Goal: Information Seeking & Learning: Learn about a topic

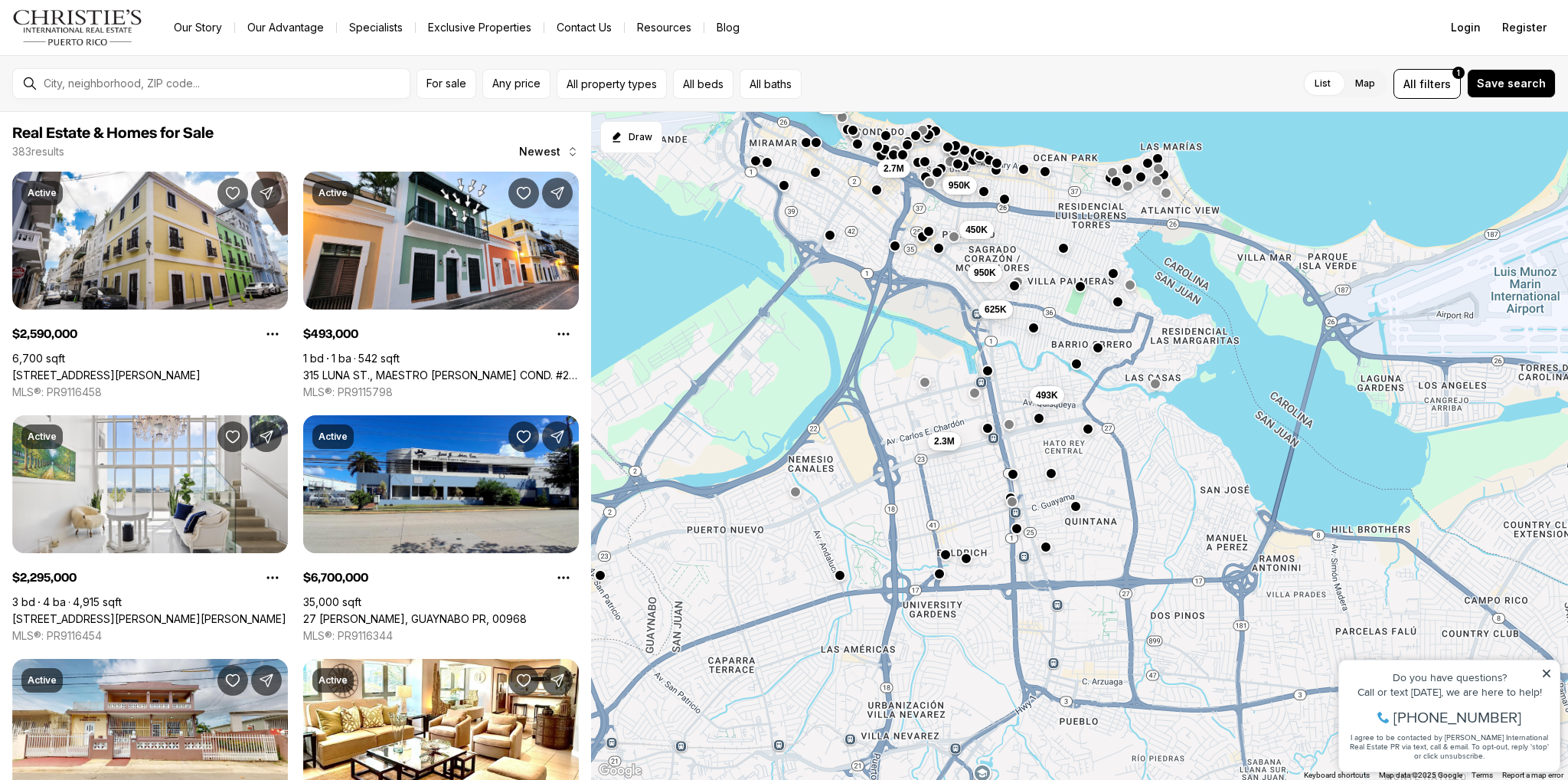
drag, startPoint x: 938, startPoint y: 493, endPoint x: 663, endPoint y: 275, distance: 350.9
click at [663, 275] on div "2.3M 950K 450K 950K 625K 493K 395K 1.3M 320K 6.7M 2.59M 2.7M" at bounding box center [1080, 446] width 977 height 669
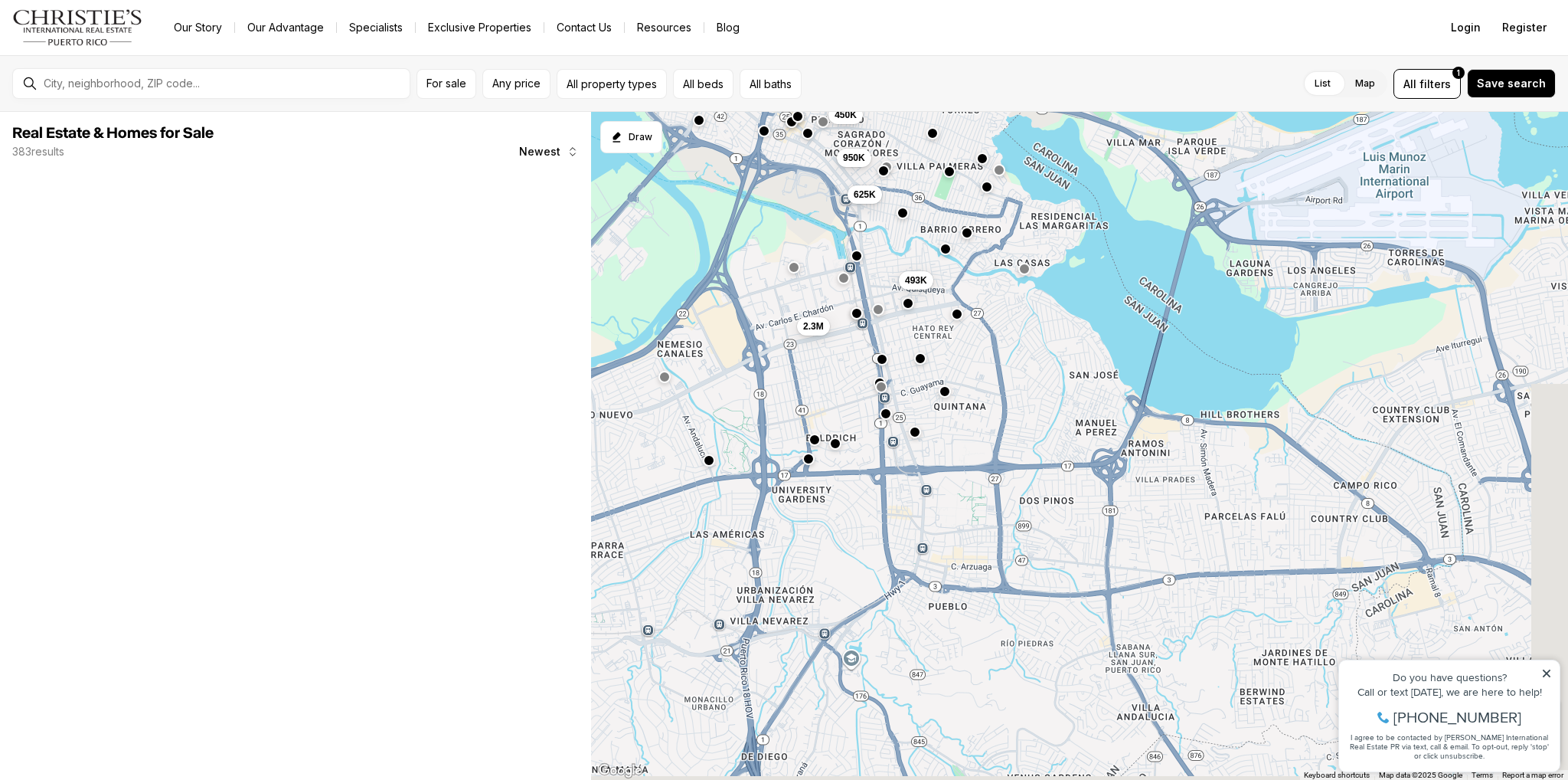
drag, startPoint x: 1106, startPoint y: 383, endPoint x: 1008, endPoint y: 335, distance: 109.1
click at [1014, 331] on div "2.3M 950K 450K 950K 625K 493K 2.7M" at bounding box center [1080, 446] width 977 height 669
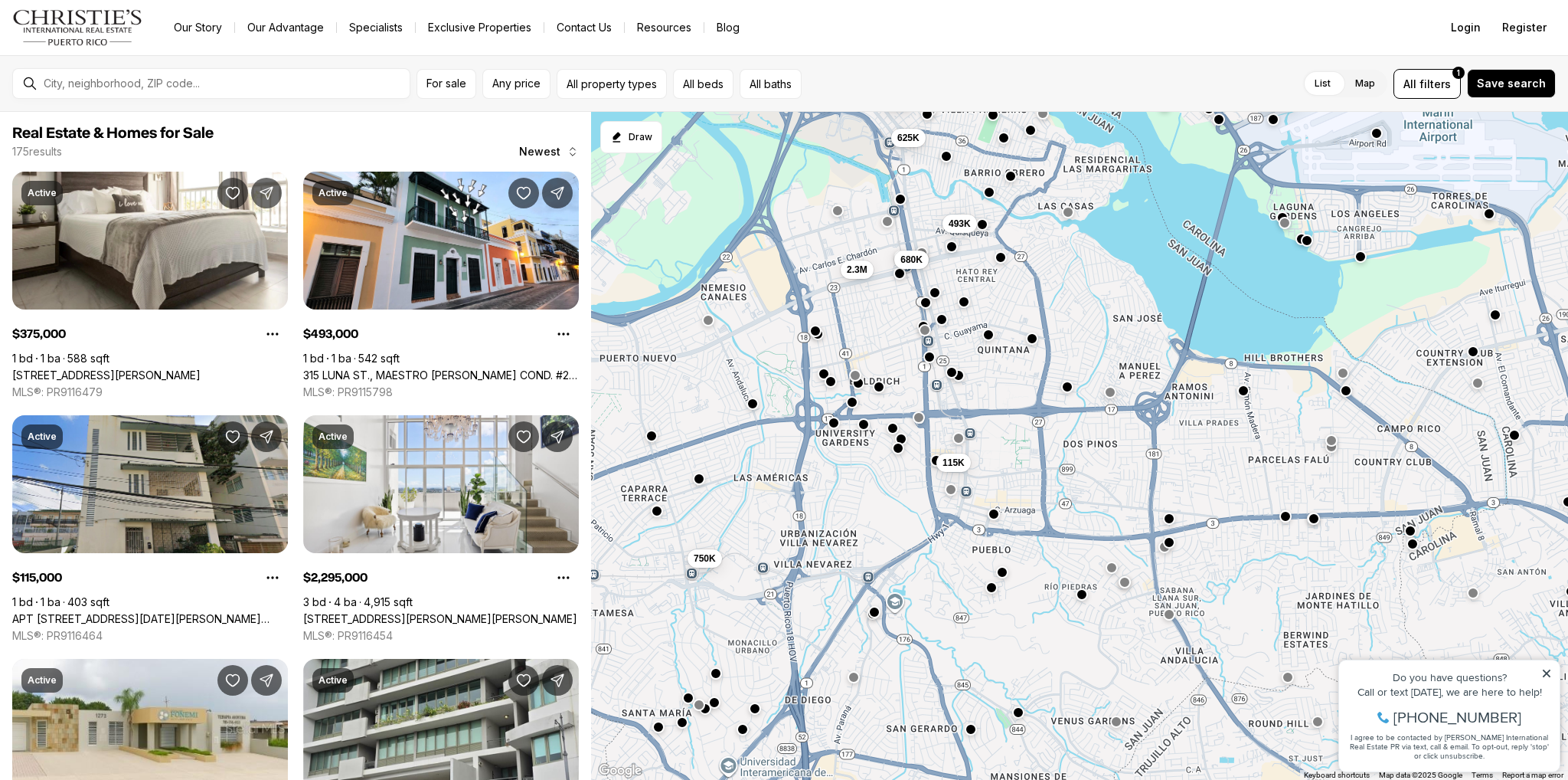
drag, startPoint x: 1069, startPoint y: 393, endPoint x: 1123, endPoint y: 338, distance: 77.1
click at [1123, 338] on div "680K 2.3M 900K 685K 950K 625K 493K 115K 375K 490K 750K 469K" at bounding box center [1080, 446] width 977 height 669
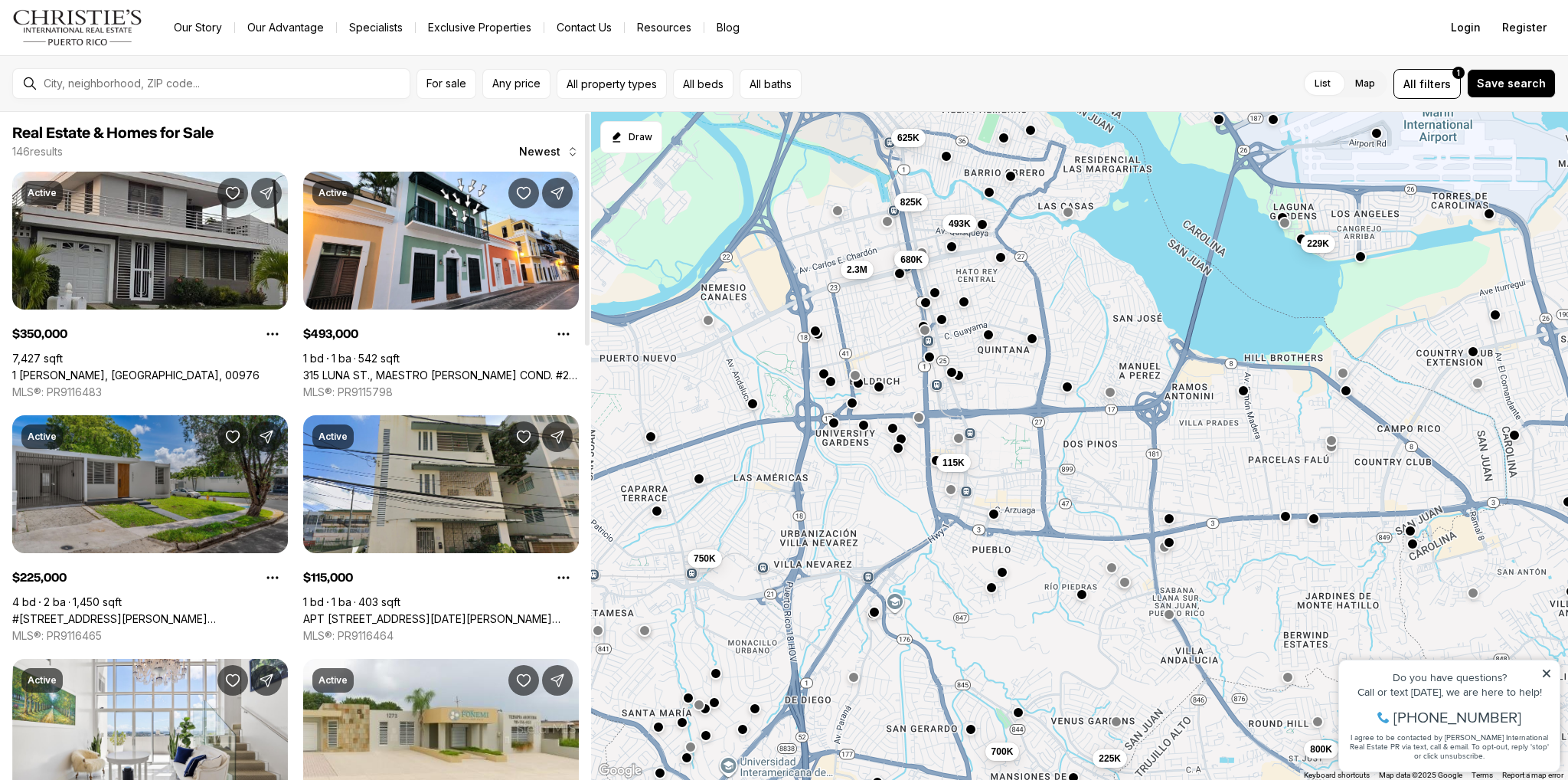
click at [153, 612] on link "#[STREET_ADDRESS][PERSON_NAME][PERSON_NAME]" at bounding box center [150, 619] width 276 height 13
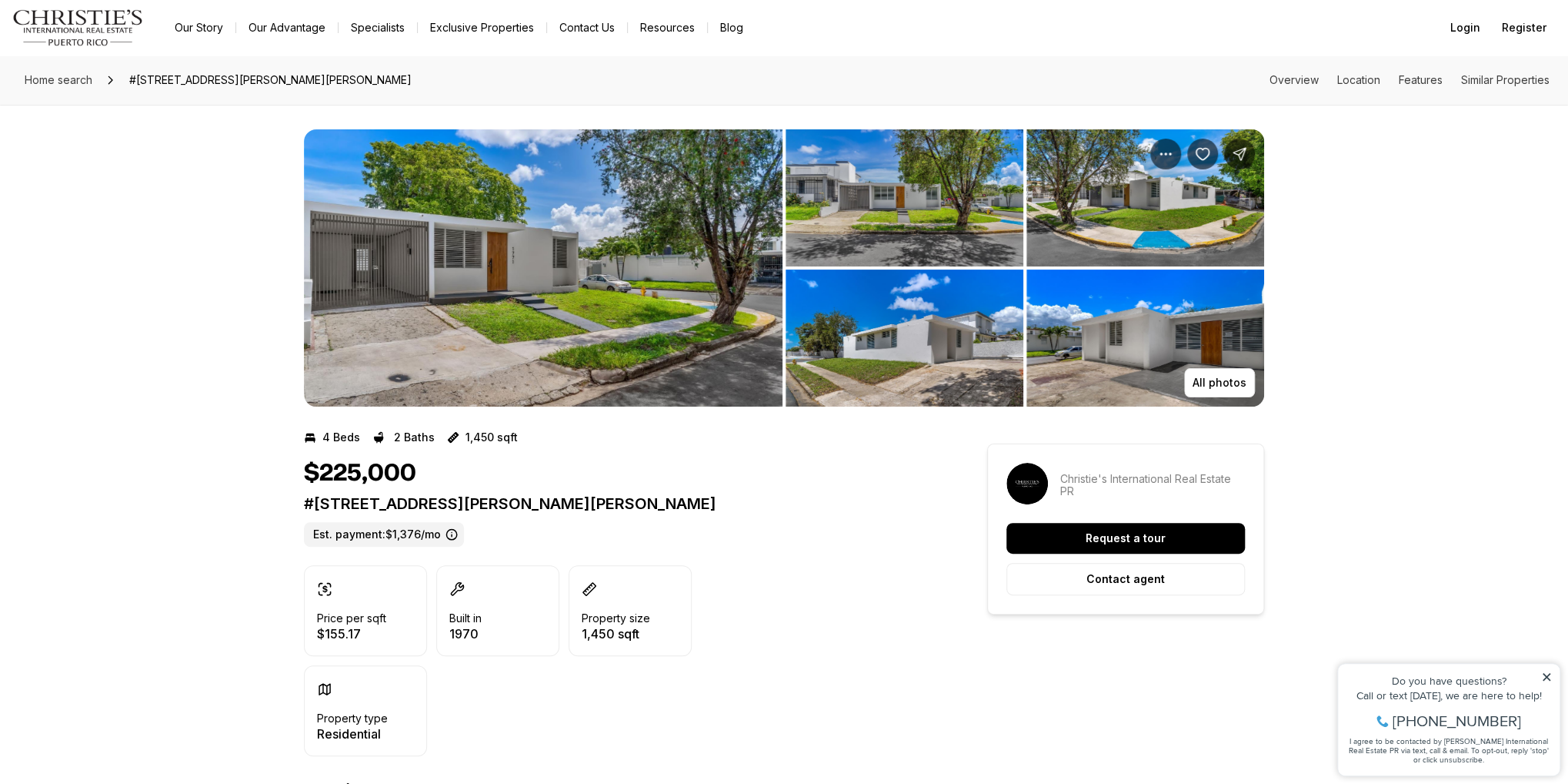
click at [898, 222] on img "View image gallery" at bounding box center [904, 198] width 237 height 137
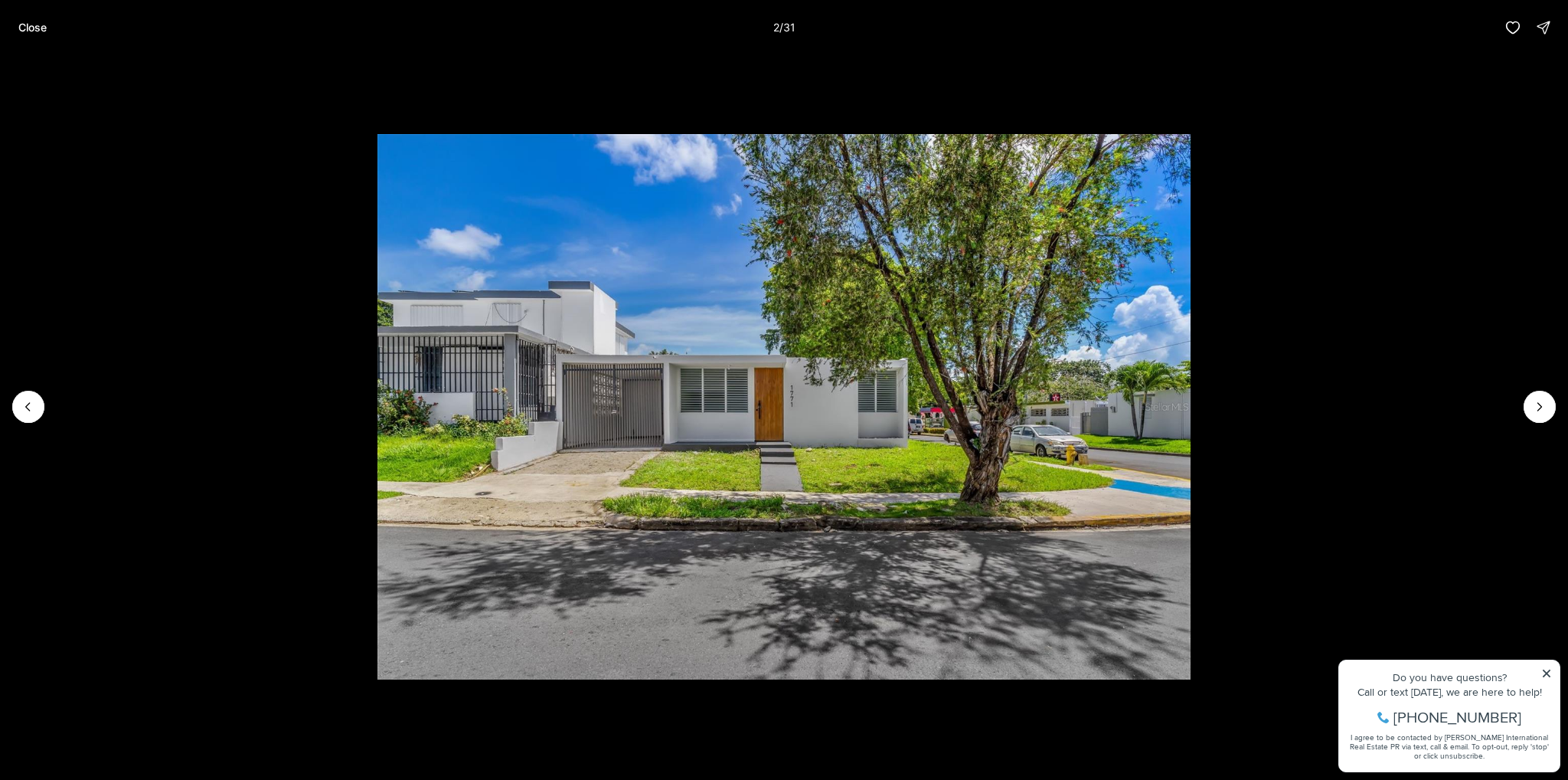
click at [1528, 393] on li "2 of 31" at bounding box center [784, 406] width 1568 height 703
click at [1531, 400] on button "Next slide" at bounding box center [1539, 406] width 32 height 32
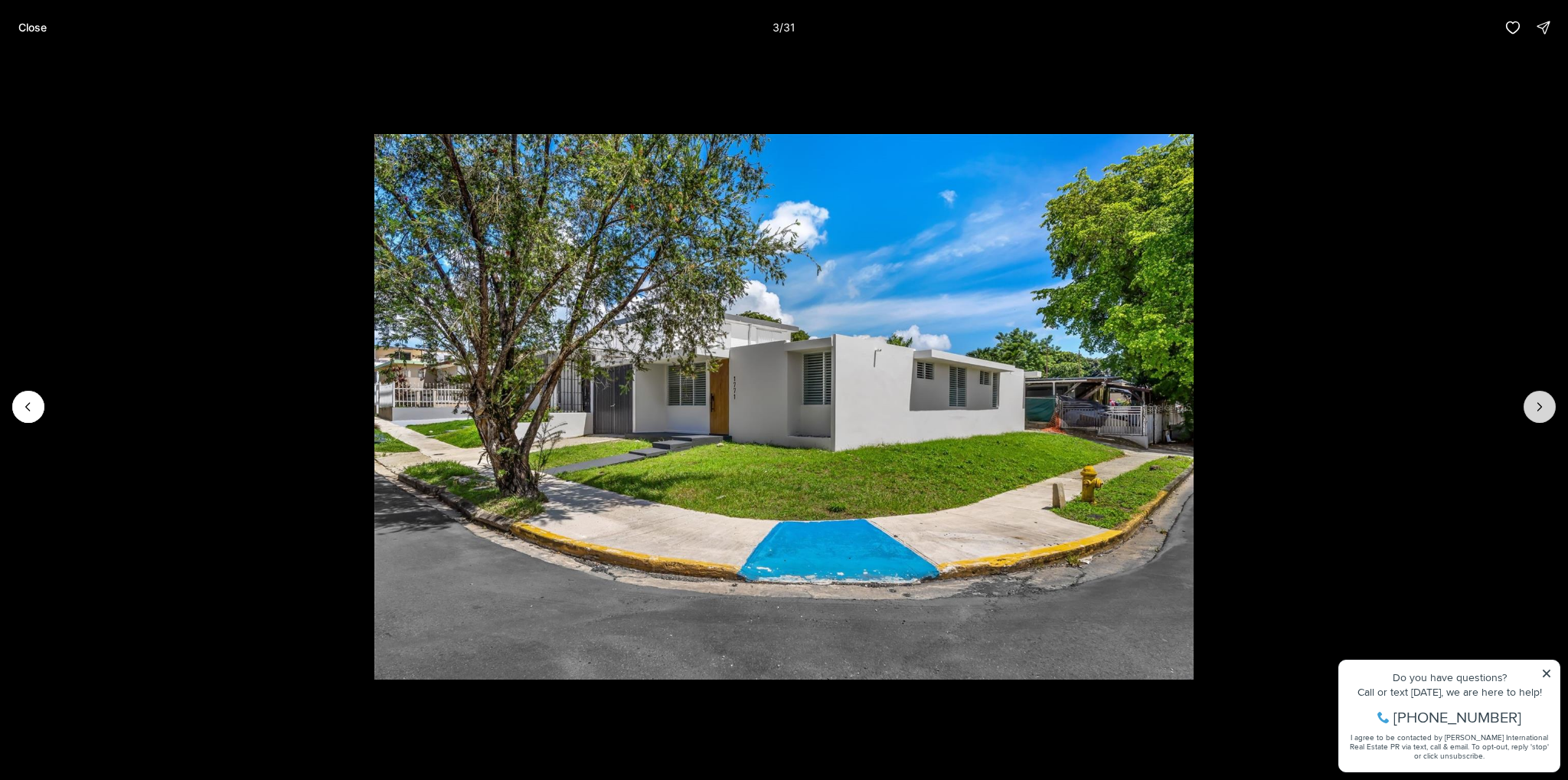
click at [1529, 404] on button "Next slide" at bounding box center [1539, 406] width 32 height 32
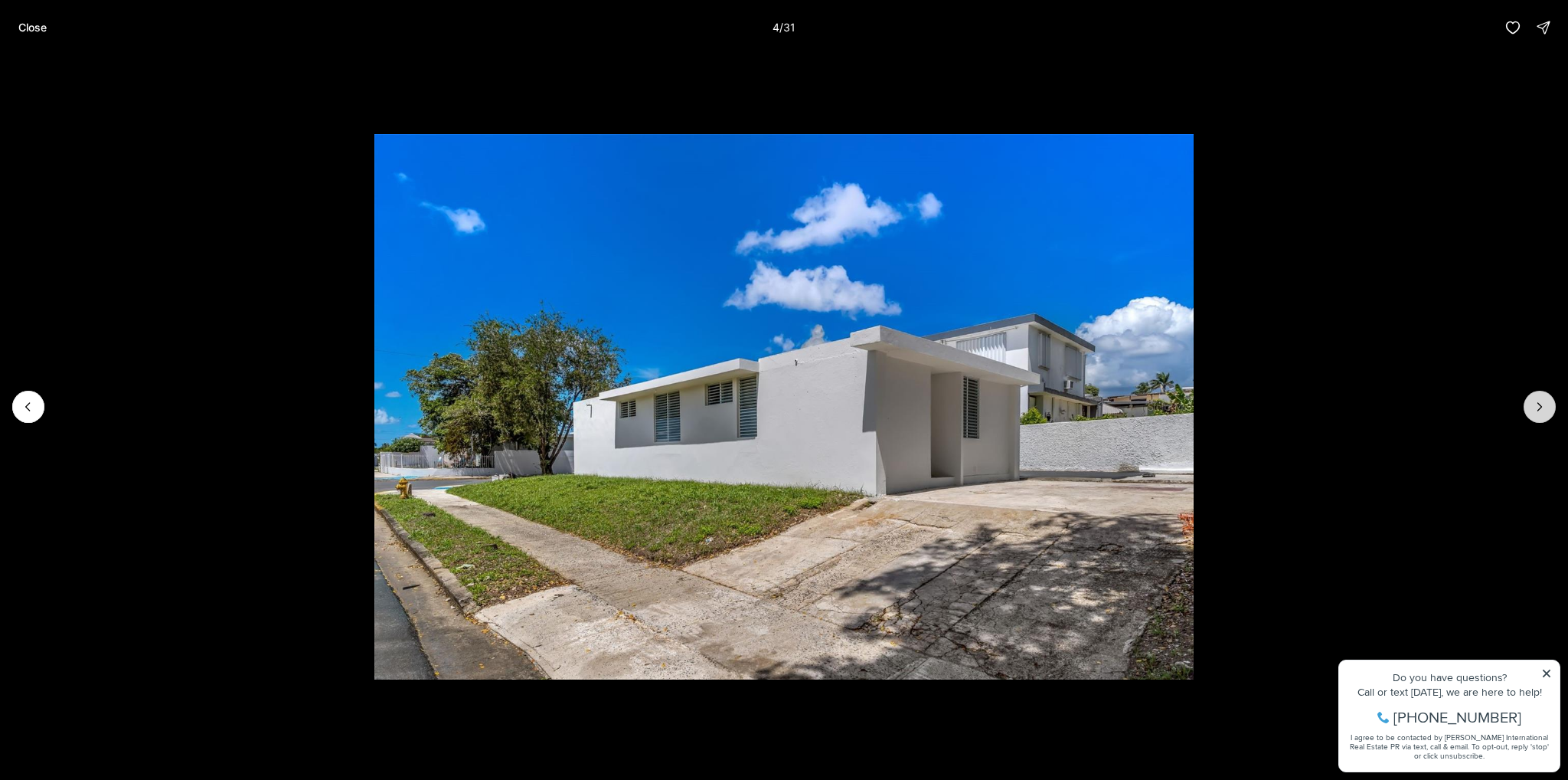
click at [1527, 413] on button "Next slide" at bounding box center [1539, 406] width 32 height 32
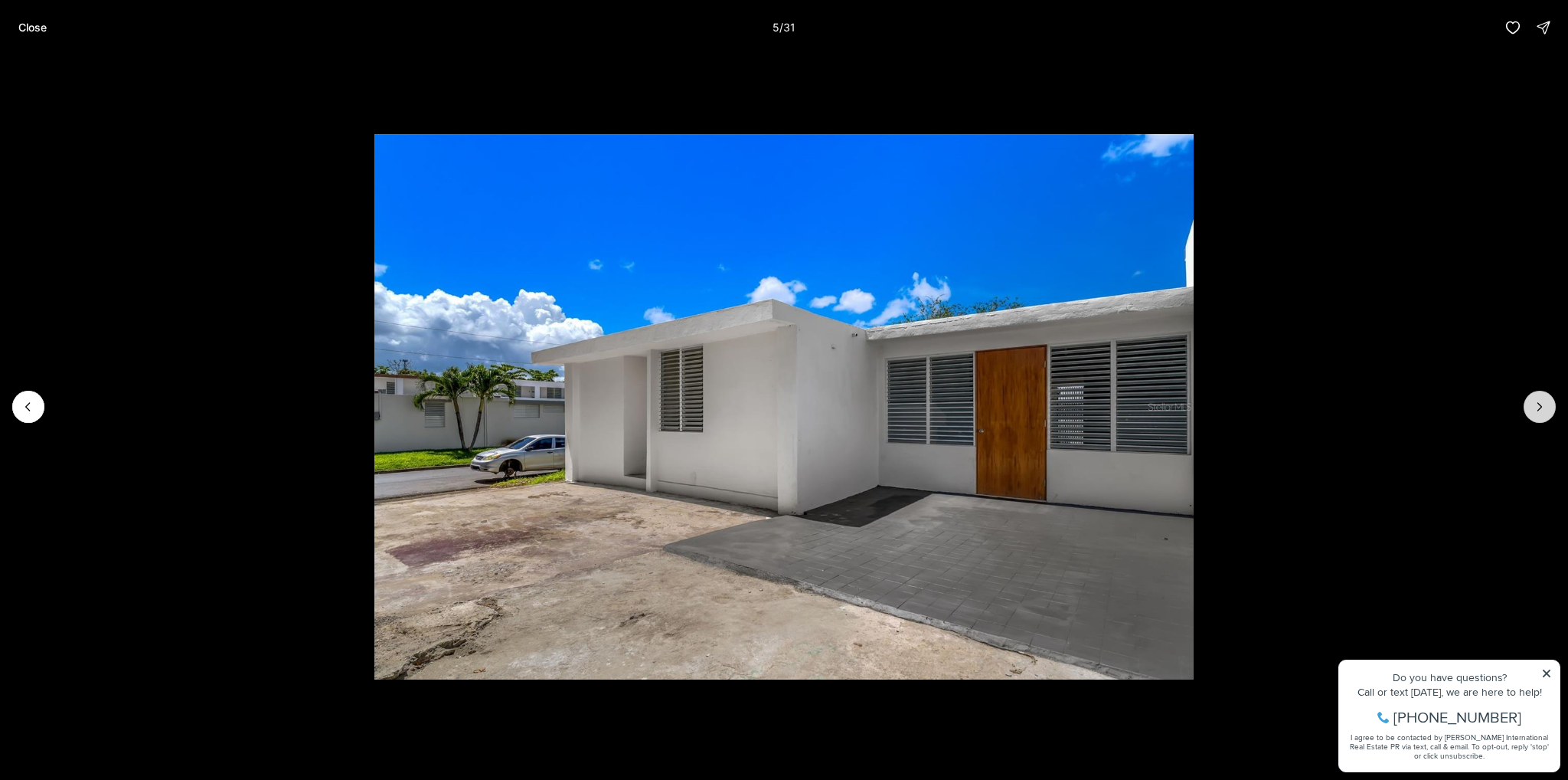
click at [1527, 414] on button "Next slide" at bounding box center [1539, 406] width 32 height 32
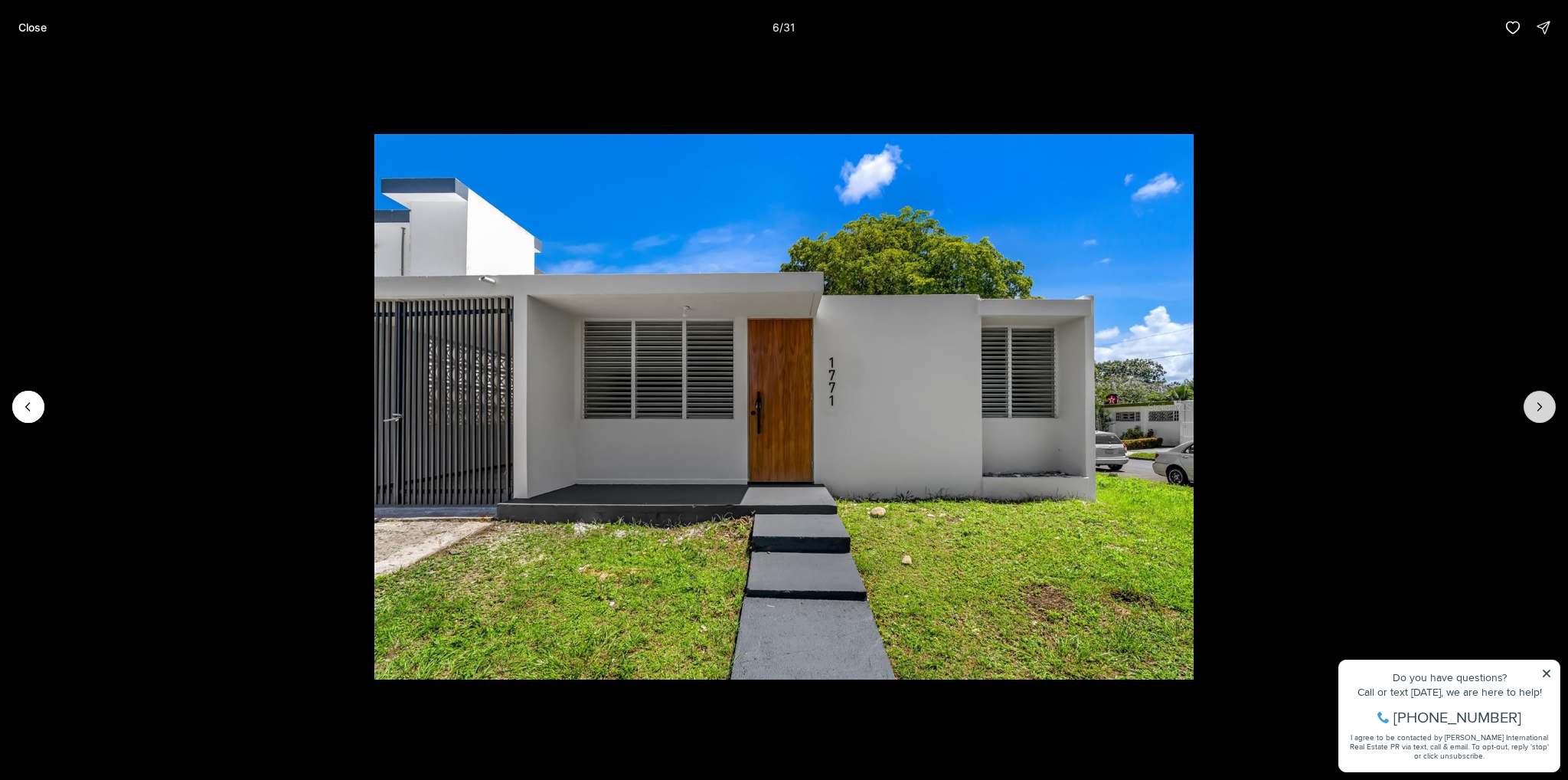
click at [1527, 414] on button "Next slide" at bounding box center [1539, 406] width 32 height 32
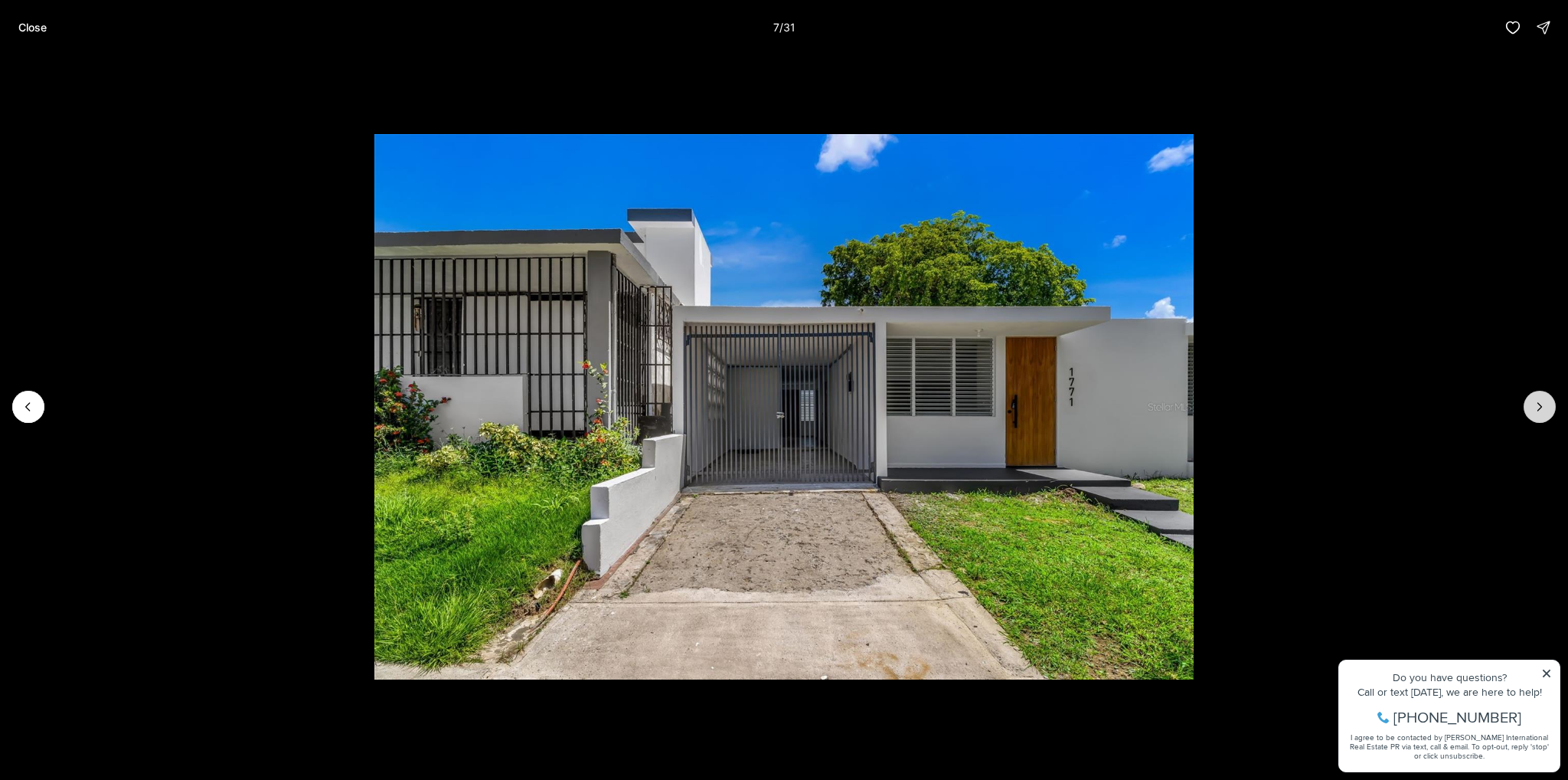
click at [1527, 414] on button "Next slide" at bounding box center [1539, 406] width 32 height 32
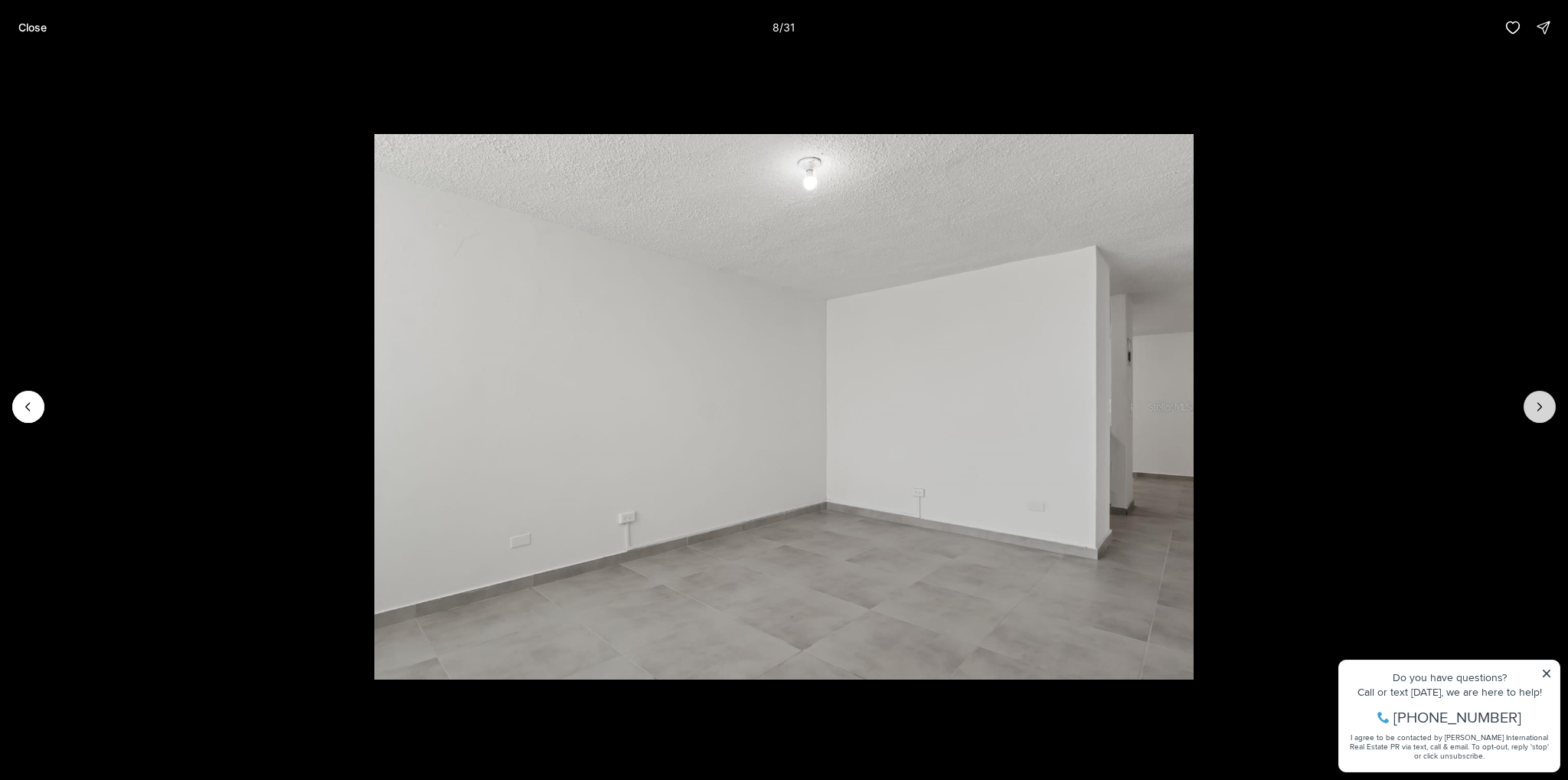
click at [1527, 414] on button "Next slide" at bounding box center [1539, 406] width 32 height 32
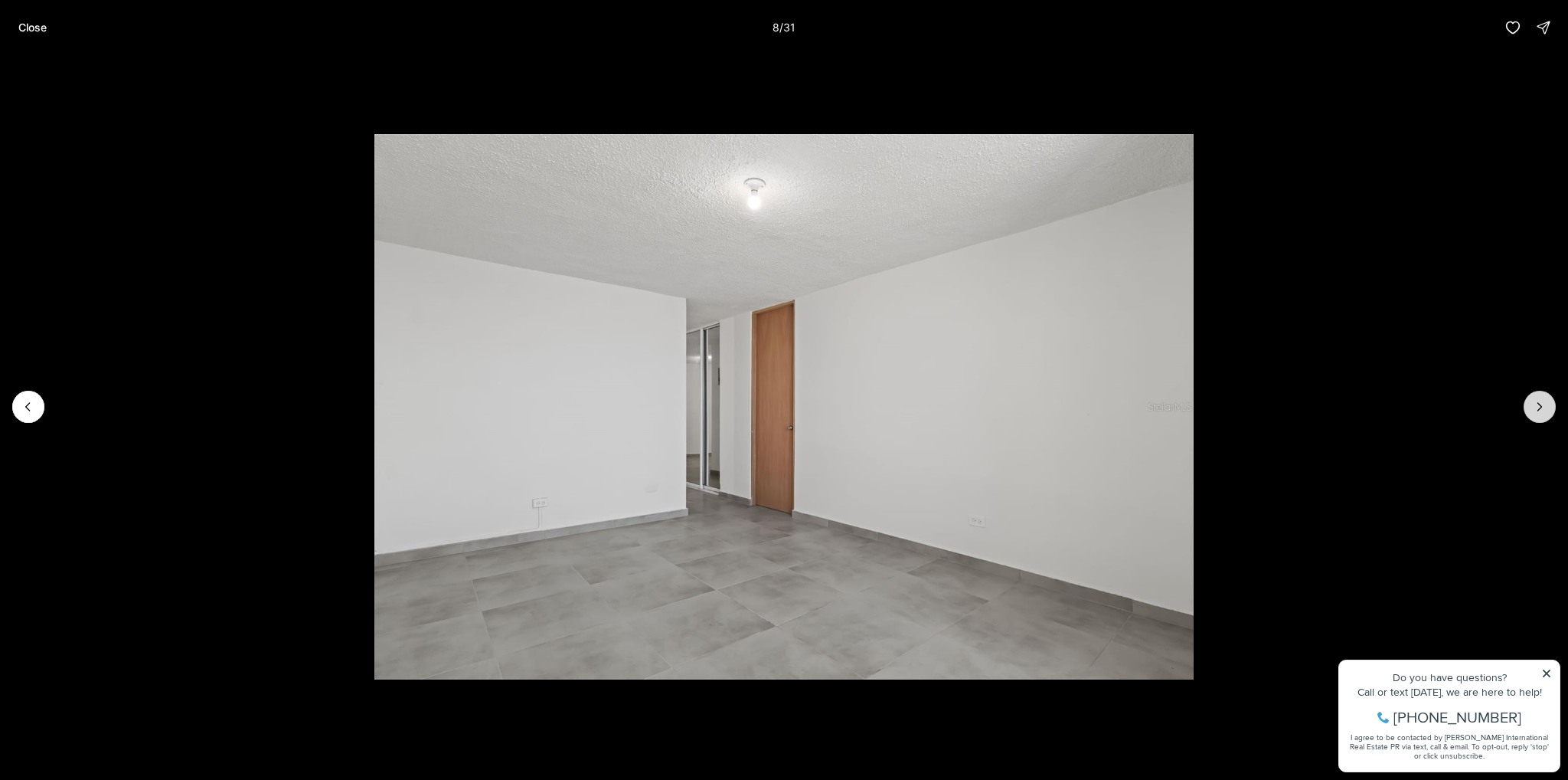
click at [1527, 414] on button "Next slide" at bounding box center [1539, 406] width 32 height 32
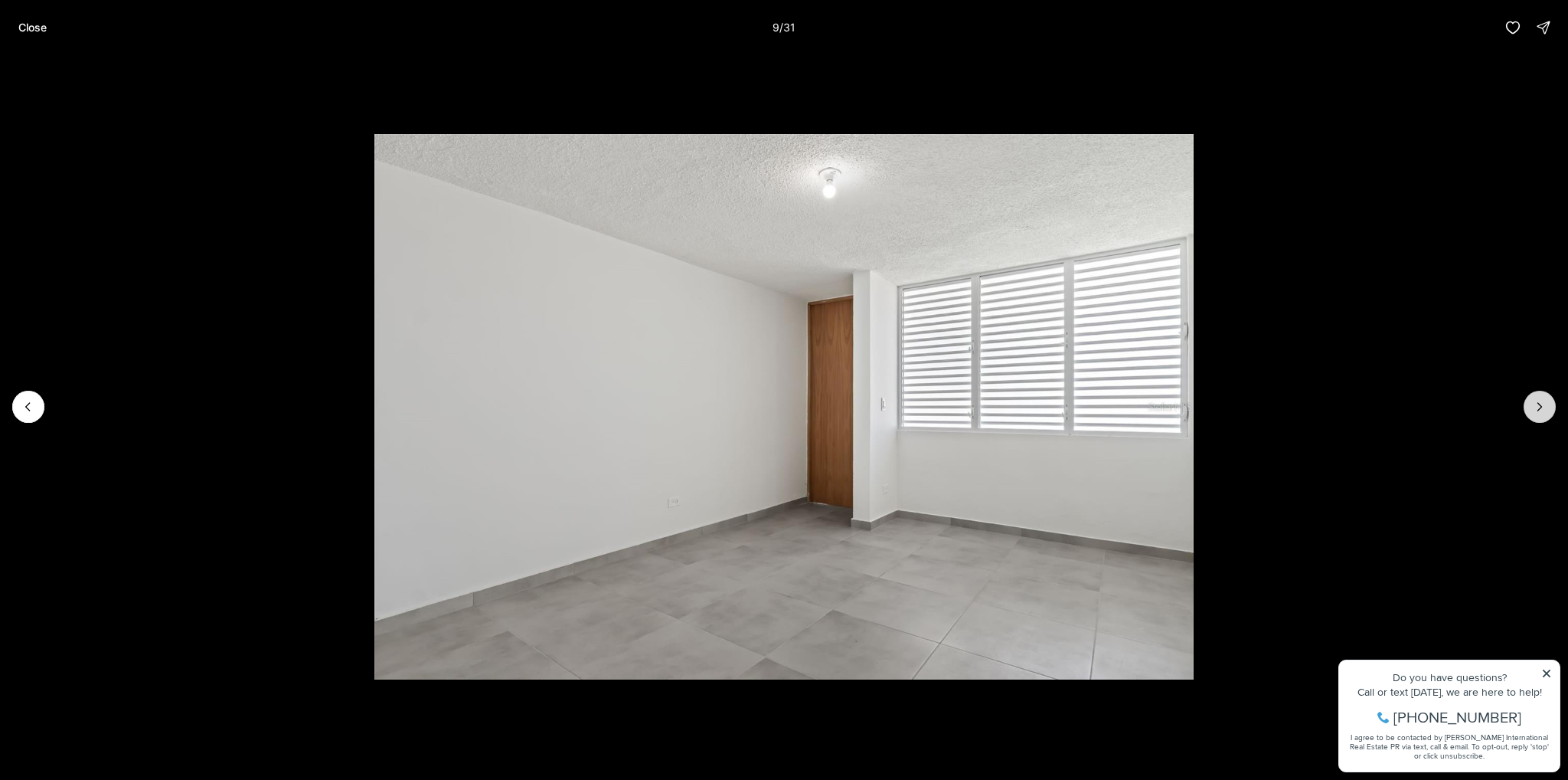
click at [1527, 414] on button "Next slide" at bounding box center [1539, 406] width 32 height 32
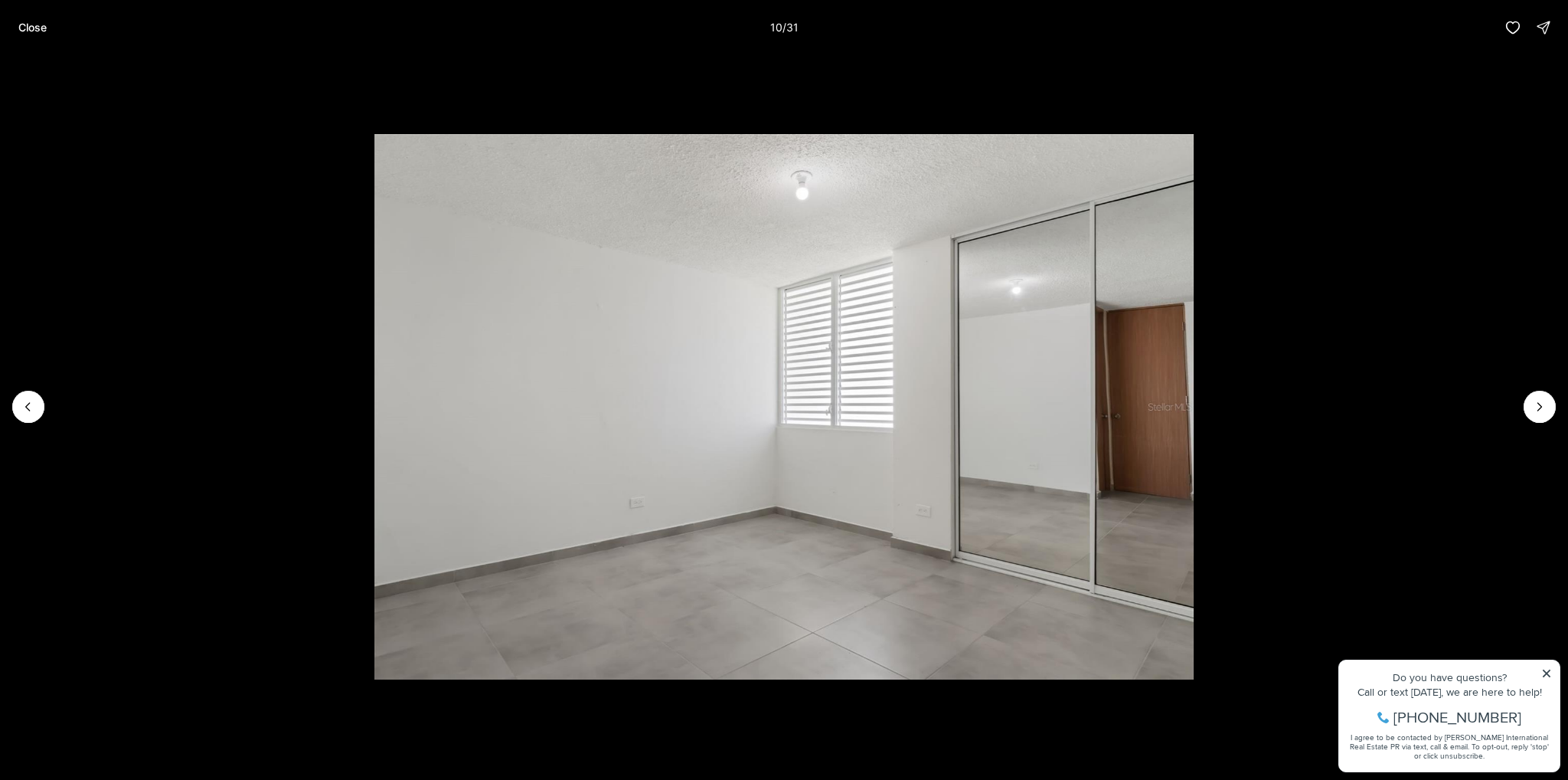
click at [1526, 419] on li "11 of 31" at bounding box center [784, 406] width 1568 height 703
click at [1532, 417] on button "Next slide" at bounding box center [1539, 406] width 32 height 32
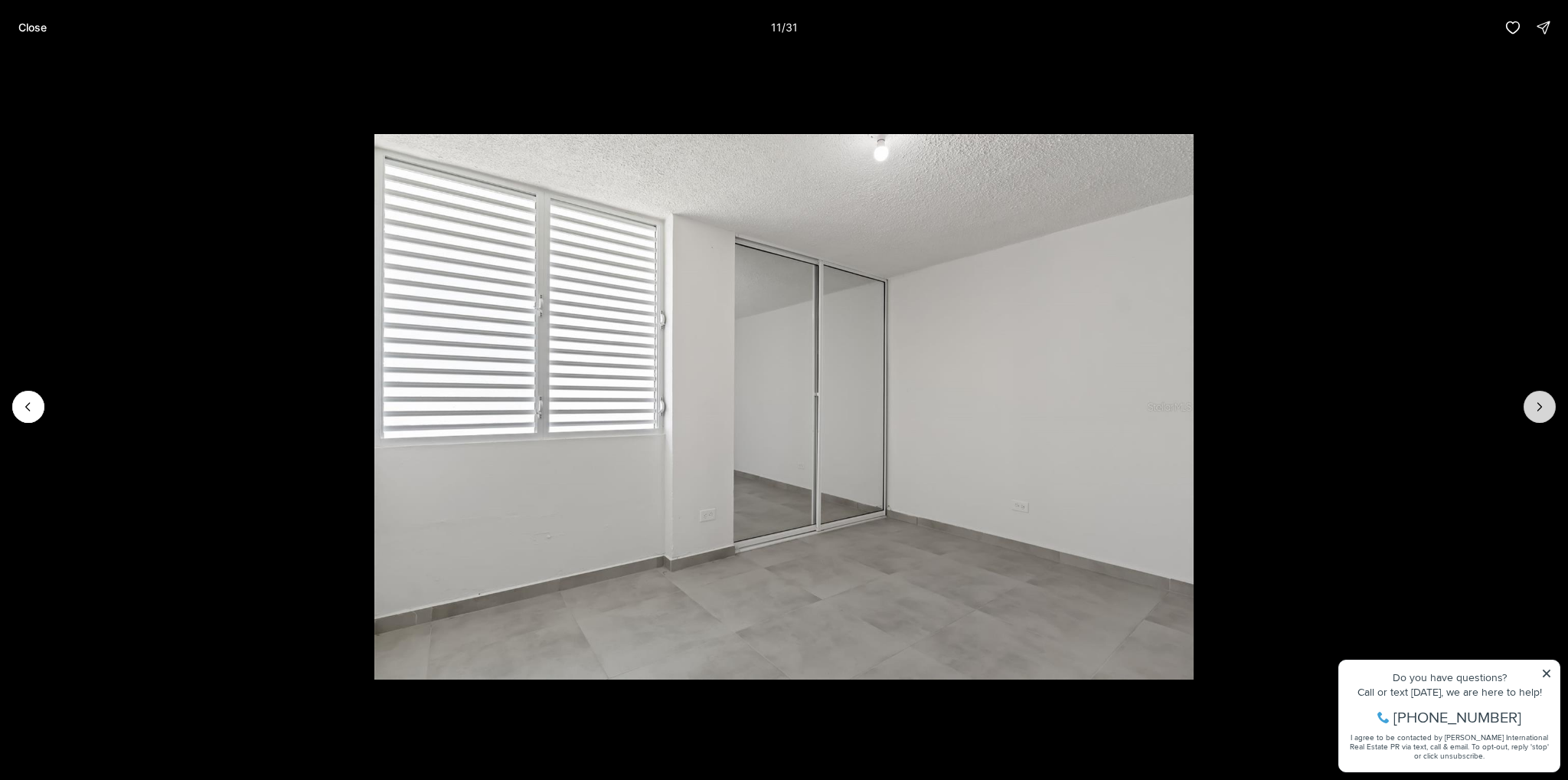
click at [1533, 414] on icon "Next slide" at bounding box center [1540, 407] width 15 height 15
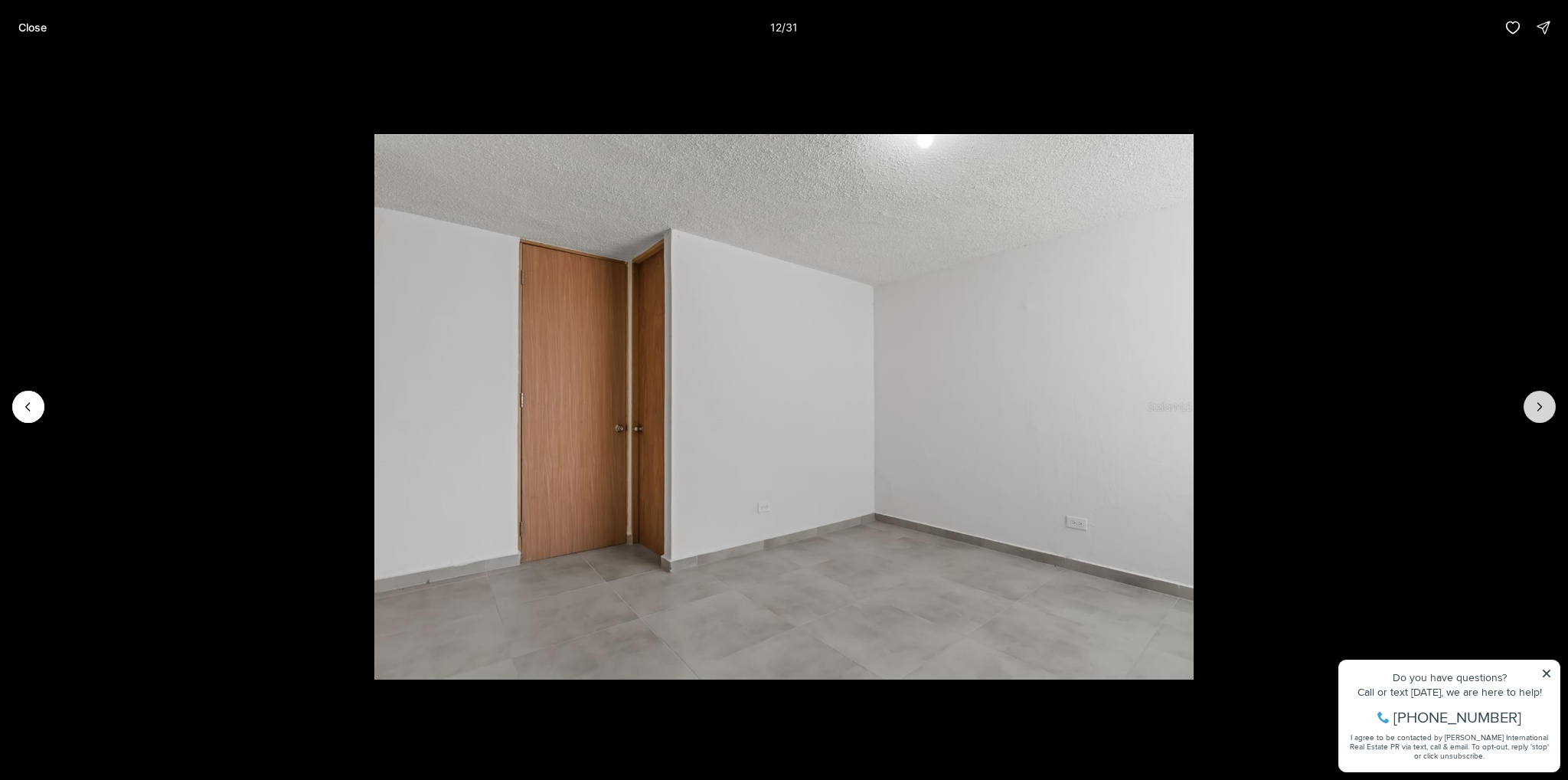
click at [1531, 408] on button "Next slide" at bounding box center [1539, 406] width 32 height 32
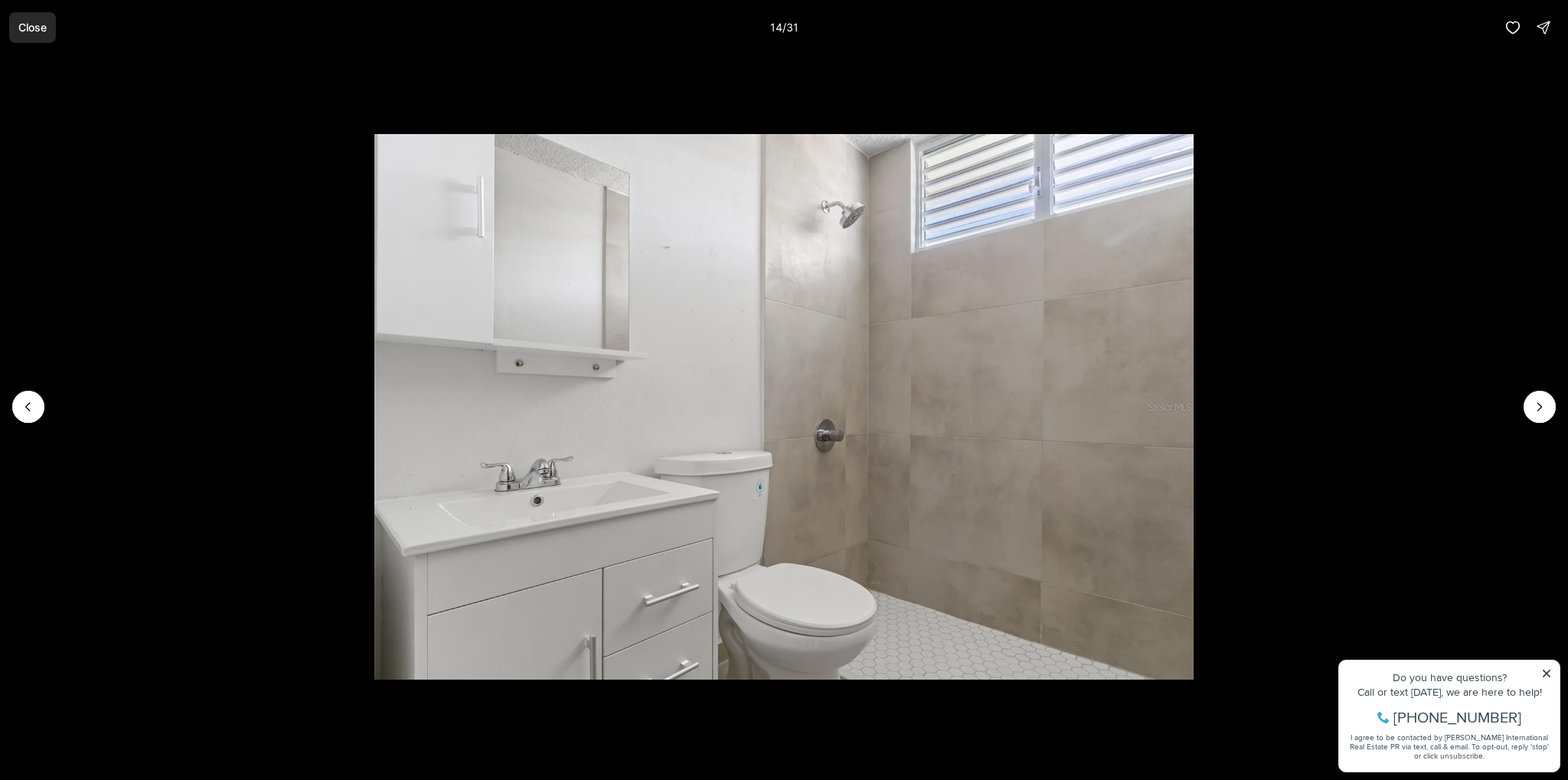
click at [24, 37] on button "Close" at bounding box center [33, 28] width 47 height 31
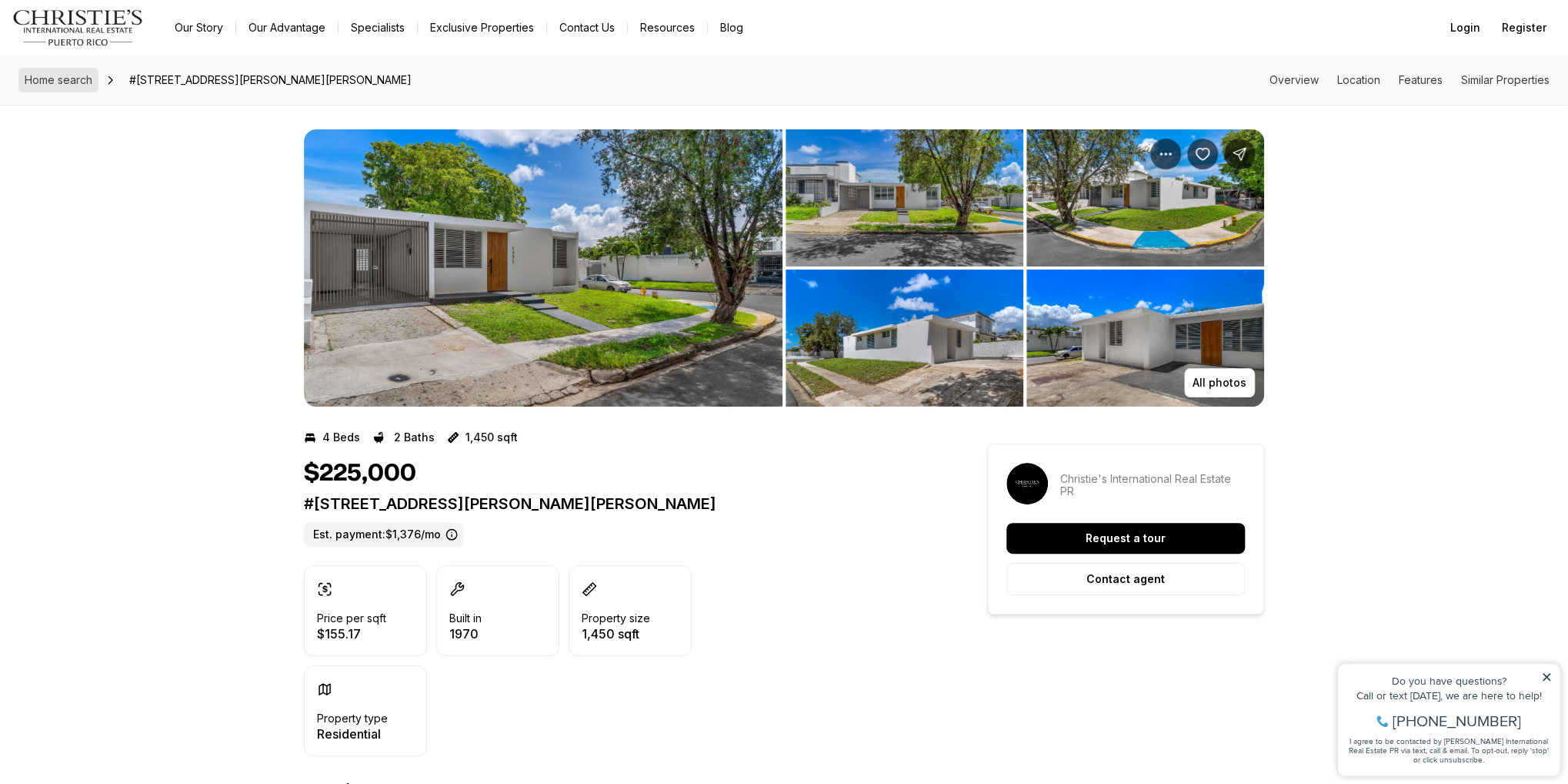
drag, startPoint x: 44, startPoint y: 79, endPoint x: 49, endPoint y: 101, distance: 22.6
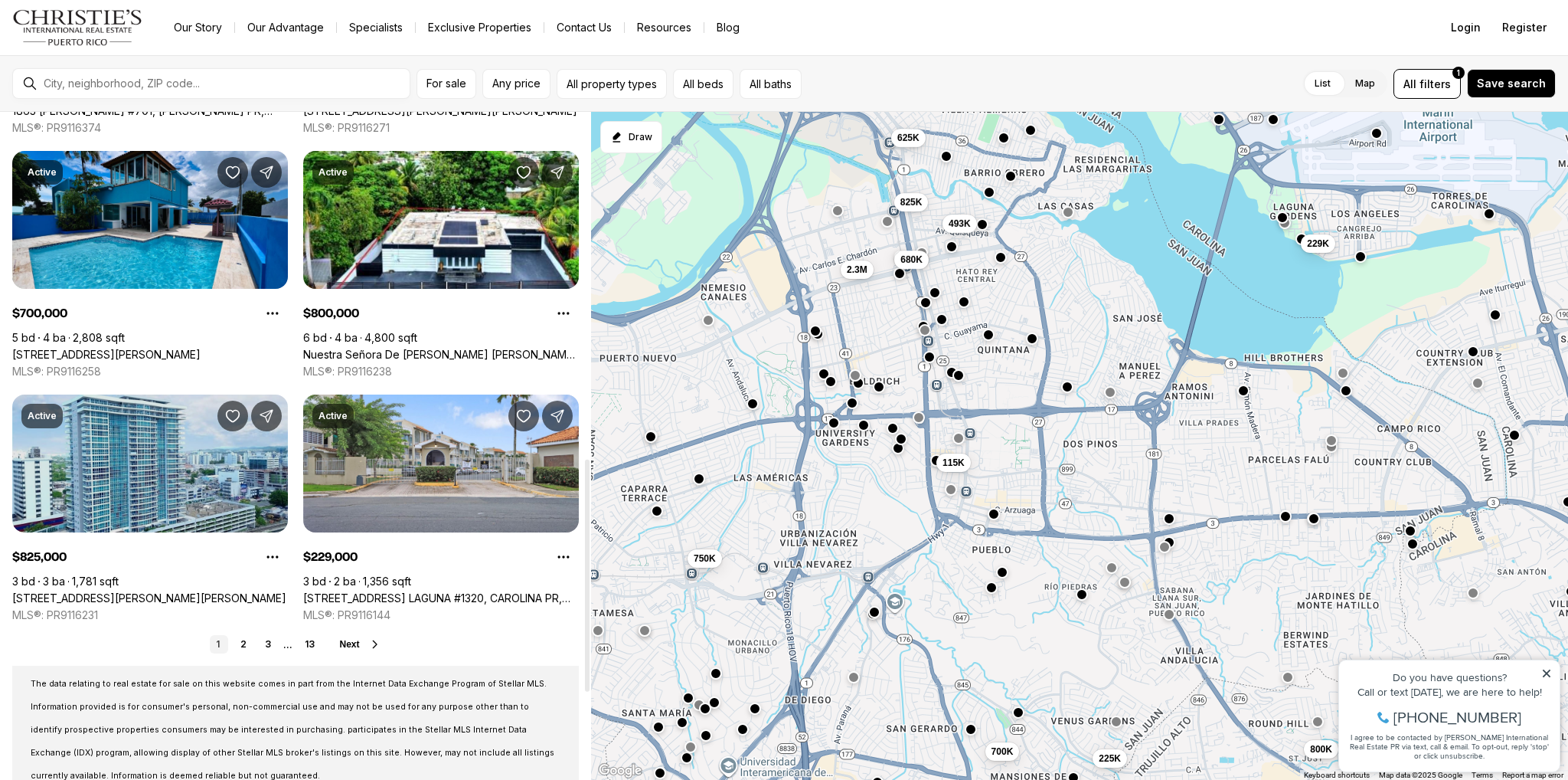
scroll to position [996, 0]
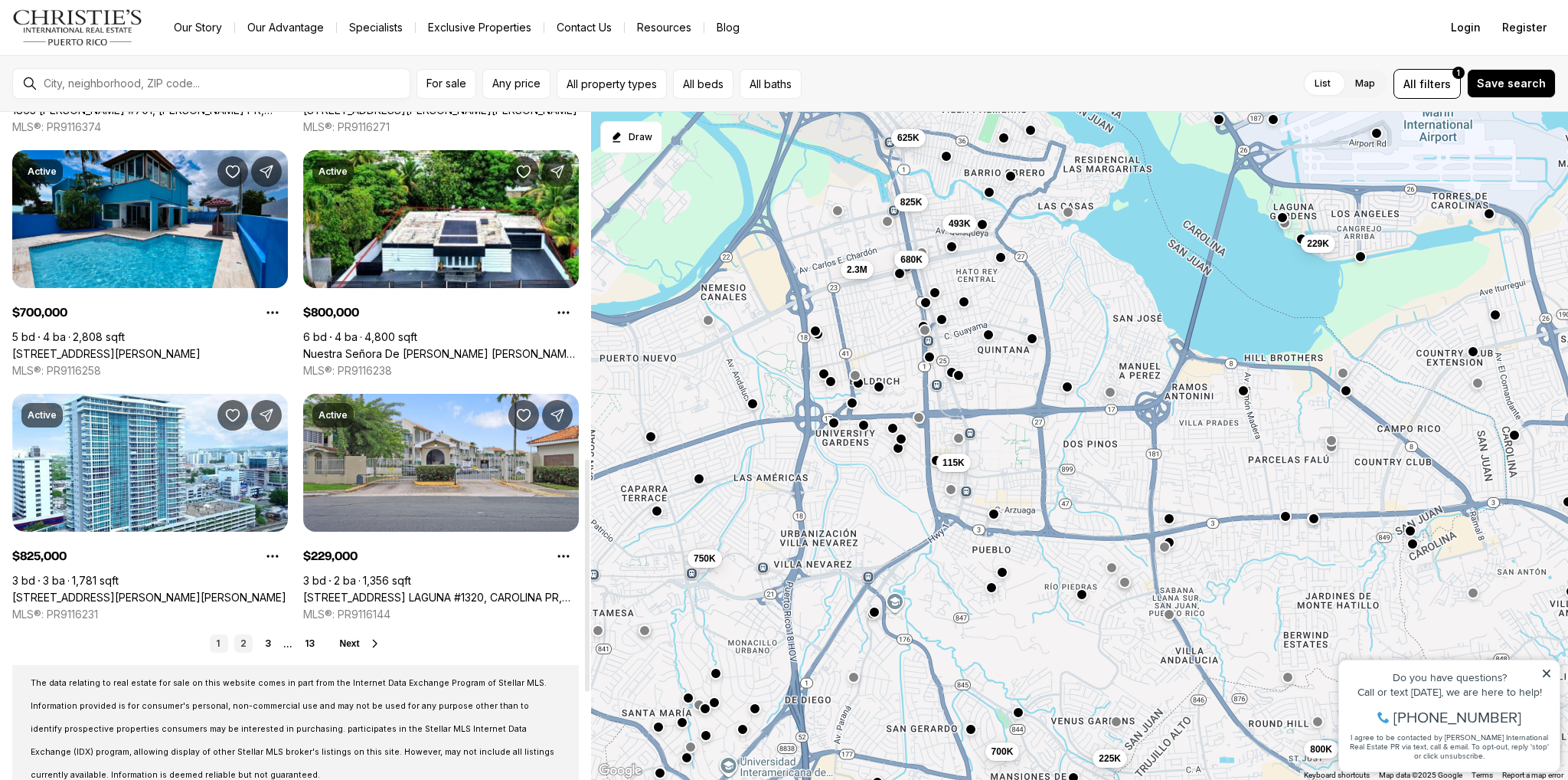
click at [239, 635] on link "2" at bounding box center [243, 643] width 18 height 18
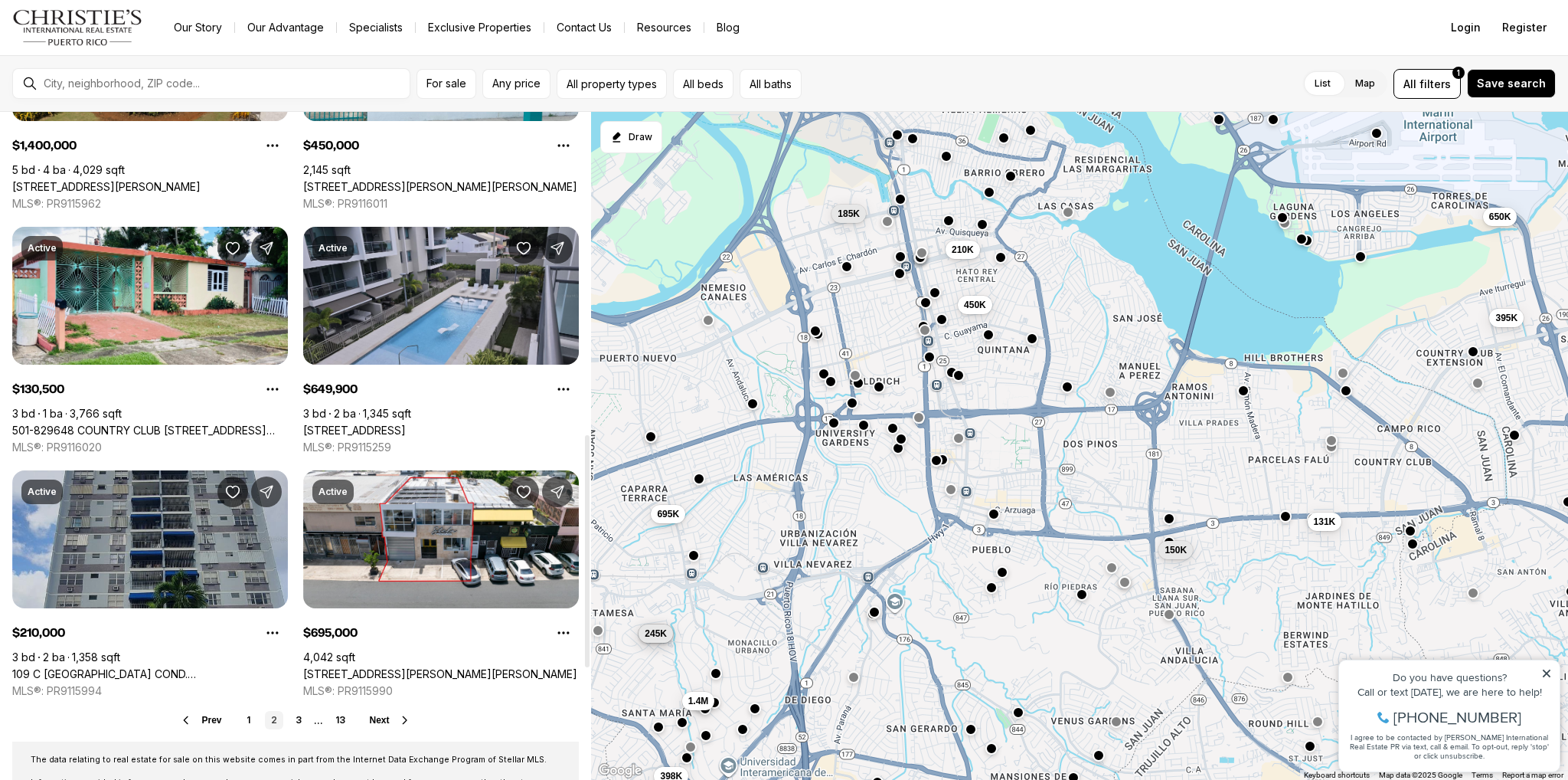
scroll to position [1073, 0]
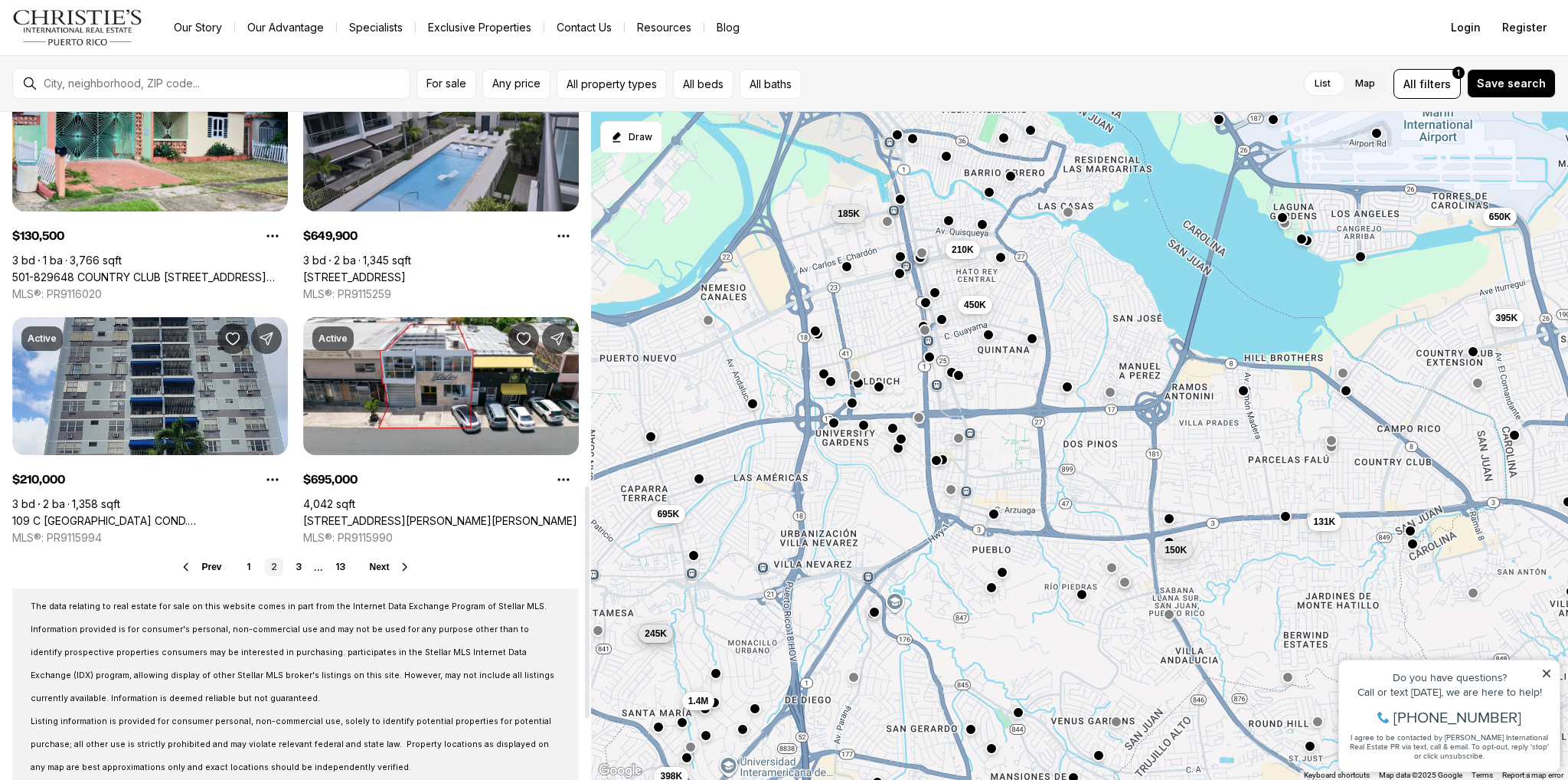
click at [273, 573] on link "2" at bounding box center [274, 567] width 18 height 18
click at [293, 570] on link "3" at bounding box center [298, 567] width 18 height 18
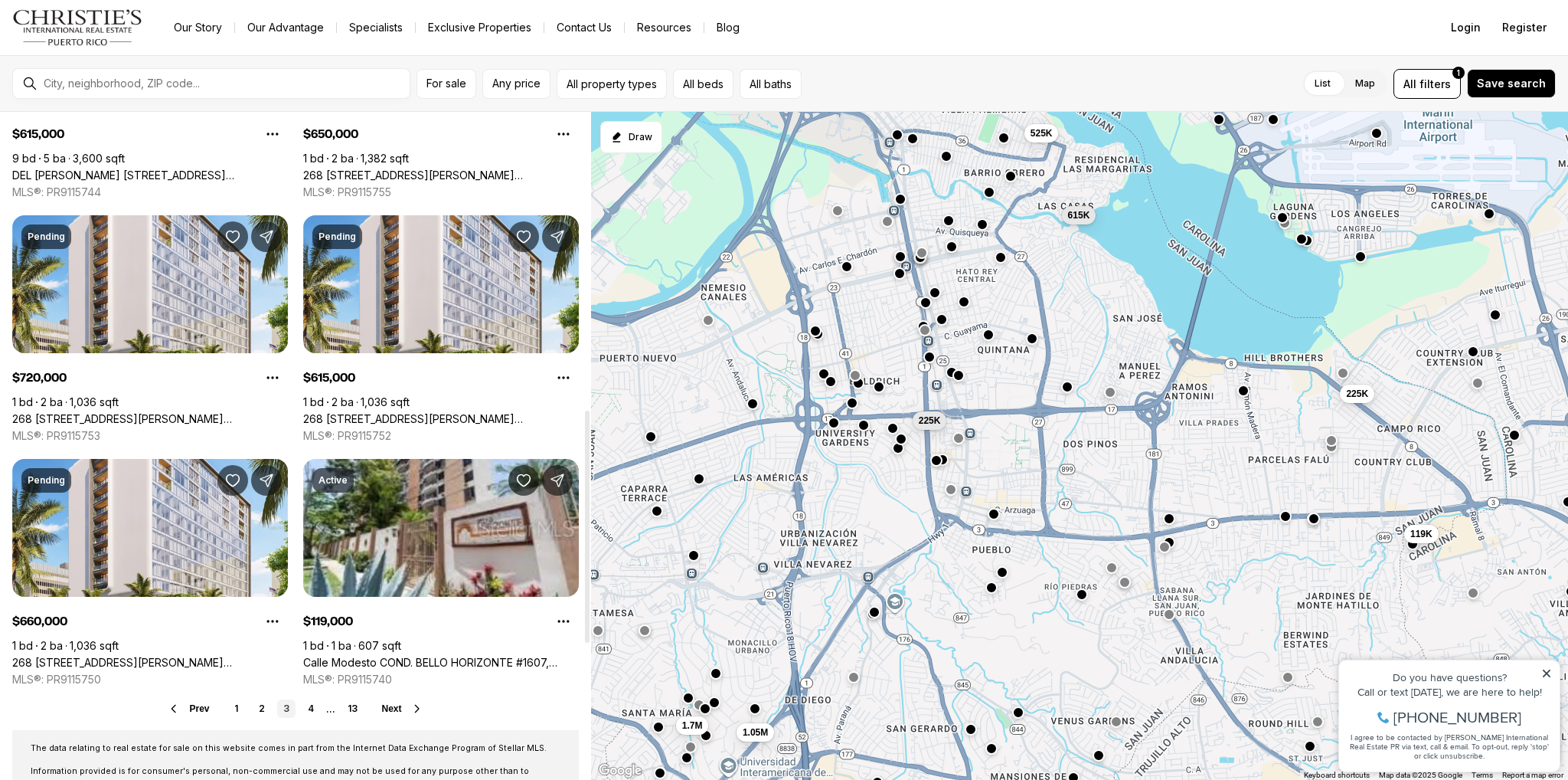
scroll to position [1246, 0]
